Goal: Transaction & Acquisition: Obtain resource

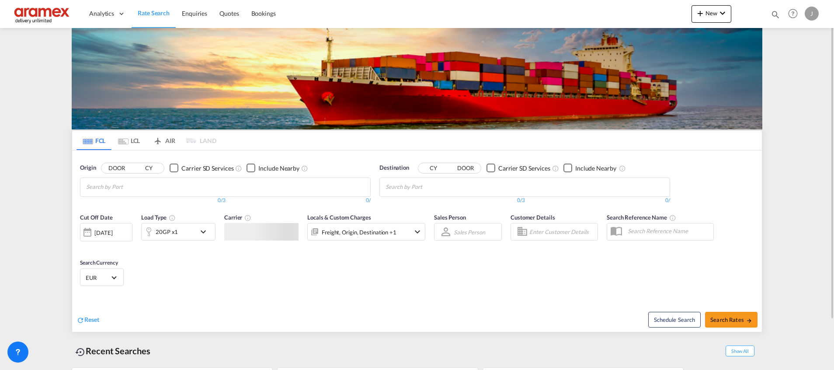
click at [400, 187] on input "Chips input." at bounding box center [426, 187] width 83 height 14
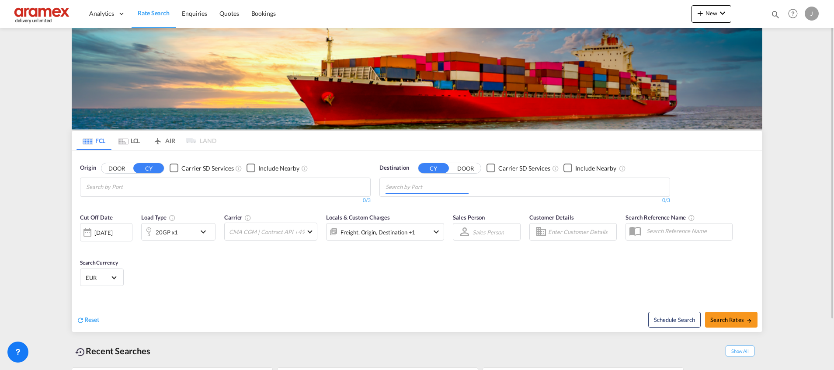
paste input "[GEOGRAPHIC_DATA],"
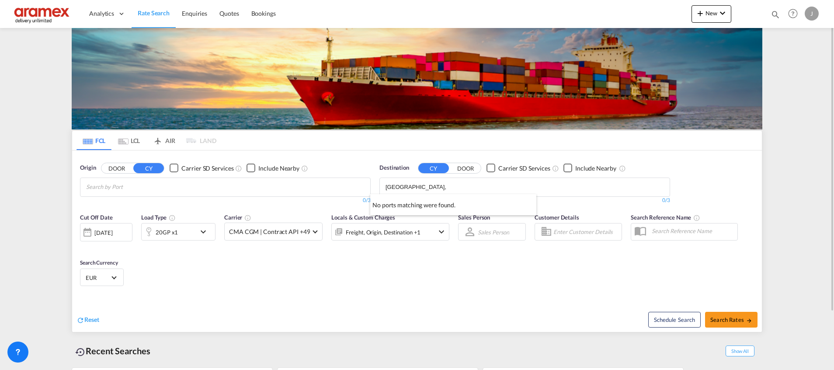
paste input "Chips input."
type input "Callao"
click at [426, 211] on div "Callao [GEOGRAPHIC_DATA] PECLL" at bounding box center [453, 207] width 166 height 26
click at [152, 191] on input "Chips input." at bounding box center [127, 187] width 83 height 14
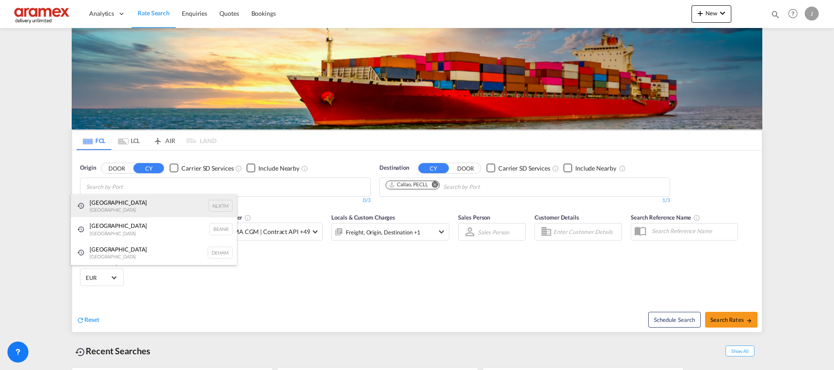
click at [126, 205] on div "[GEOGRAPHIC_DATA] [GEOGRAPHIC_DATA] NLRTM" at bounding box center [154, 206] width 166 height 24
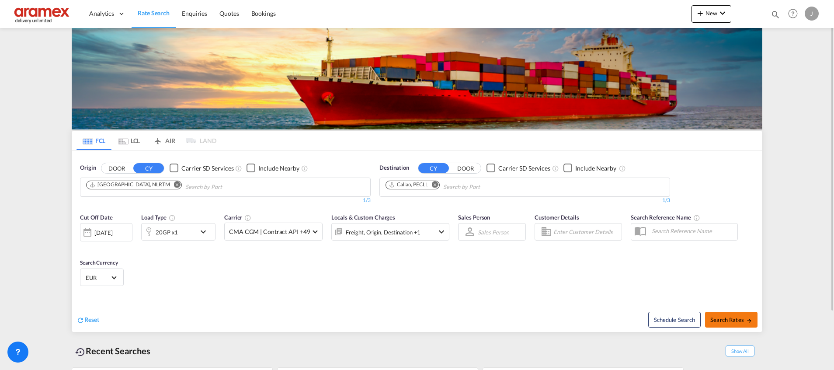
click at [717, 317] on span "Search Rates" at bounding box center [731, 319] width 42 height 7
type input "NLRTM to PECLL / [DATE]"
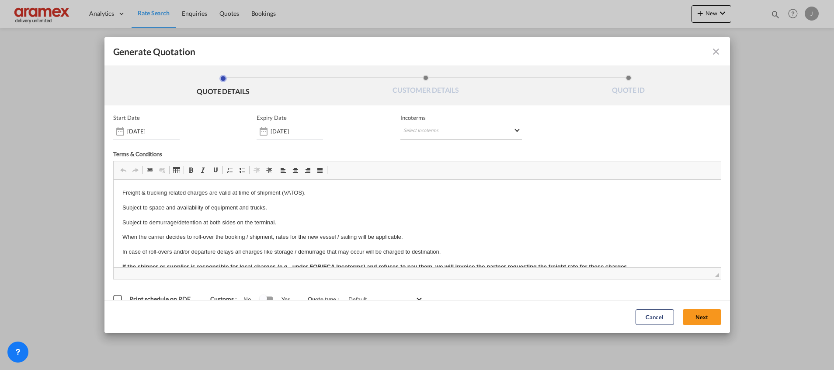
click at [419, 126] on md-select "Select Incoterms FCA - export Free Carrier FOB - export Free on Board CFR - exp…" at bounding box center [460, 132] width 121 height 16
click at [423, 148] on input "search" at bounding box center [441, 150] width 81 height 8
type input "EXW"
click at [422, 163] on div "EXW - import" at bounding box center [445, 164] width 83 height 7
click at [702, 313] on button "Next" at bounding box center [702, 317] width 38 height 16
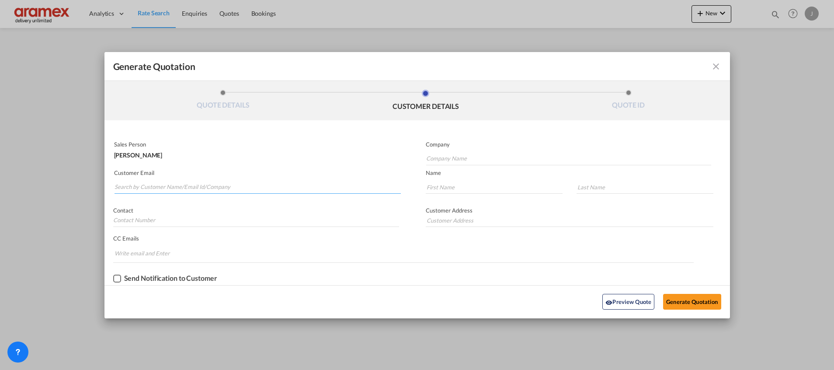
click at [211, 184] on input "Search by Customer Name/Email Id/Company" at bounding box center [257, 186] width 286 height 13
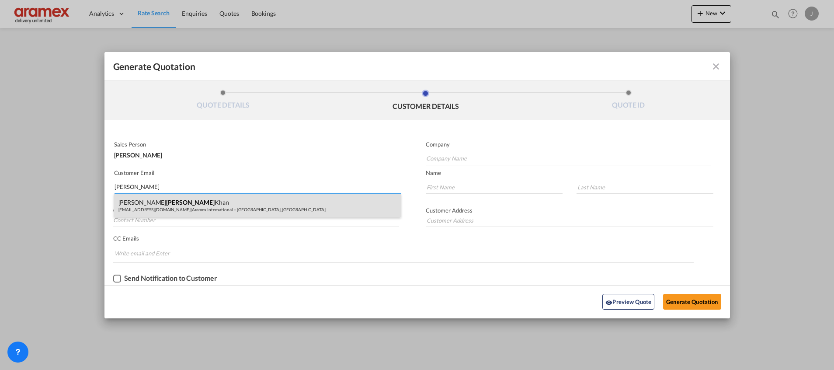
type input "[PERSON_NAME]"
click at [176, 204] on div "[PERSON_NAME] [PERSON_NAME][EMAIL_ADDRESS][DOMAIN_NAME] | Aramex International …" at bounding box center [257, 206] width 287 height 24
type input "Aramex International – [GEOGRAPHIC_DATA], [GEOGRAPHIC_DATA]"
type input "[EMAIL_ADDRESS][DOMAIN_NAME]"
type input "[PERSON_NAME]"
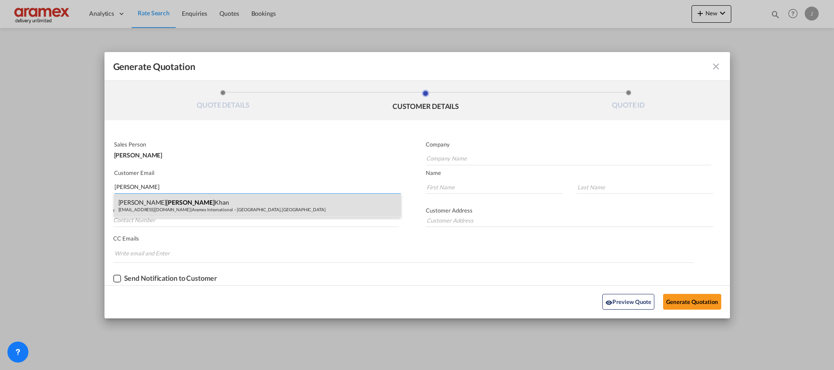
type input "Khan"
type input "[GEOGRAPHIC_DATA]"
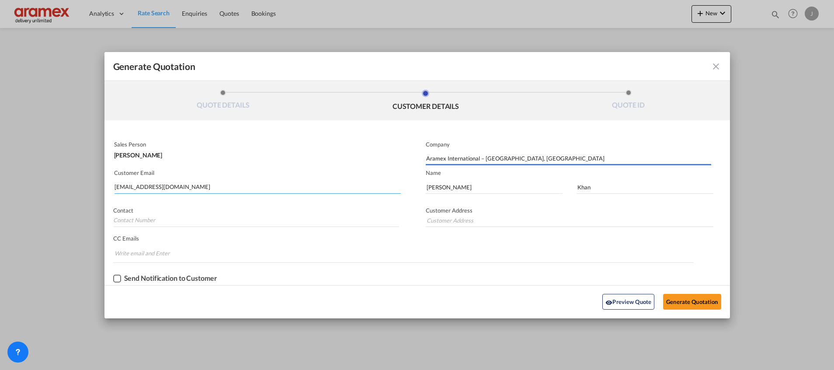
type input "[GEOGRAPHIC_DATA]"
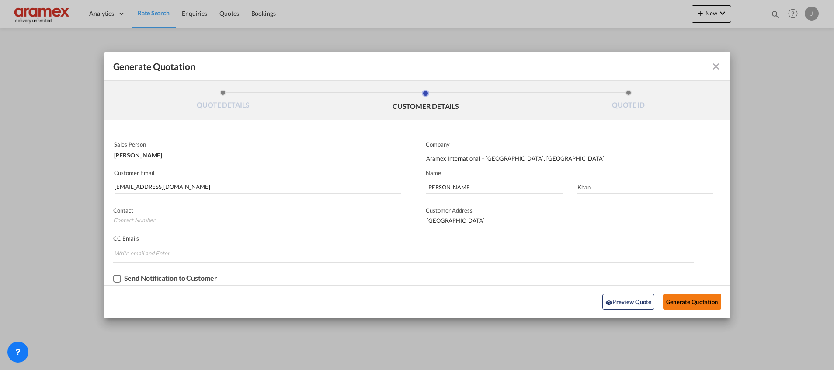
click at [688, 299] on button "Generate Quotation" at bounding box center [692, 302] width 58 height 16
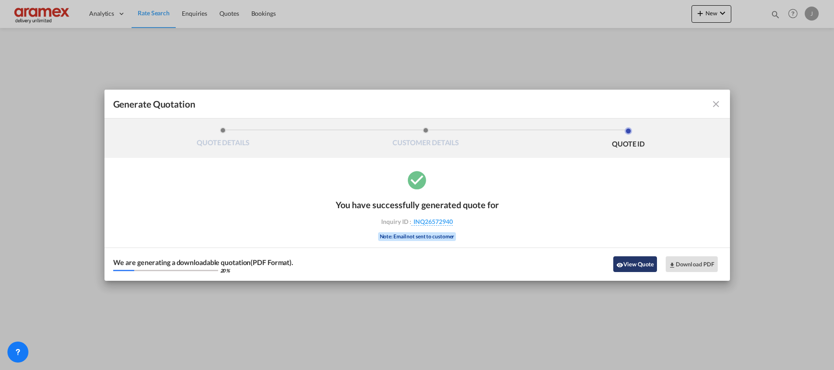
click at [630, 265] on button "View Quote" at bounding box center [635, 264] width 44 height 16
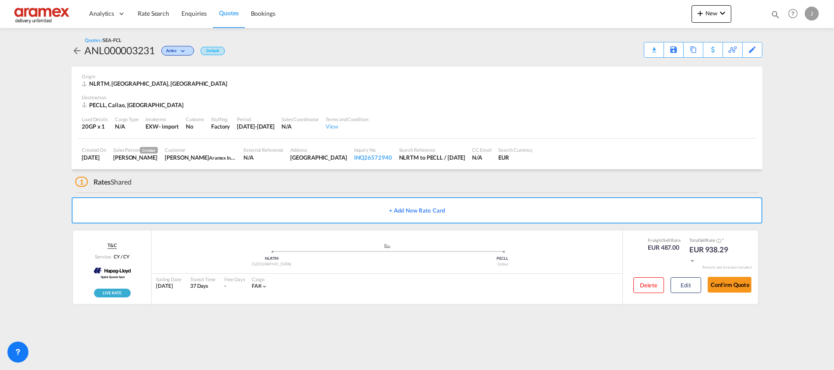
click at [494, 174] on div "1 Rates Shared" at bounding box center [418, 179] width 687 height 21
click at [612, 44] on md-icon "icon-download" at bounding box center [609, 47] width 10 height 7
